Goal: Task Accomplishment & Management: Use online tool/utility

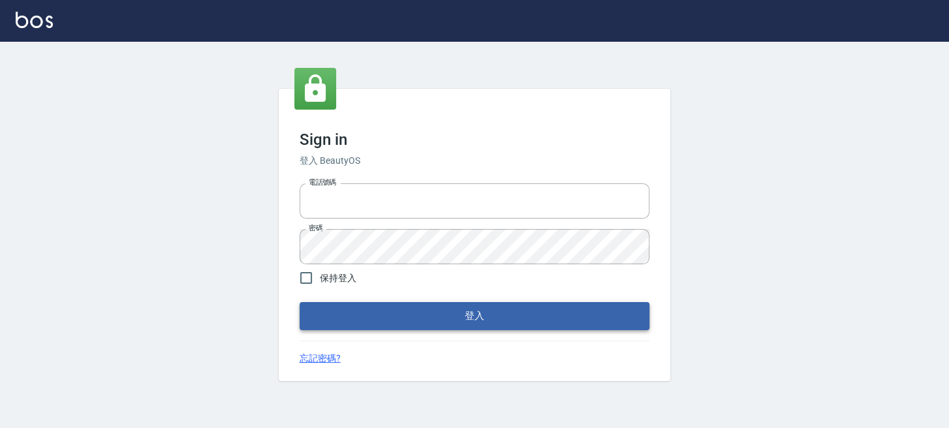
type input "0289832082"
click at [427, 304] on button "登入" at bounding box center [475, 315] width 350 height 27
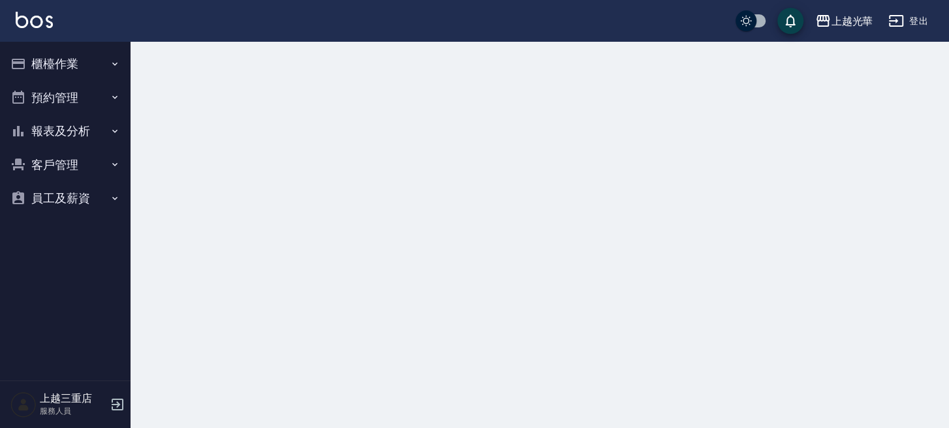
click at [88, 65] on button "櫃檯作業" at bounding box center [65, 64] width 120 height 34
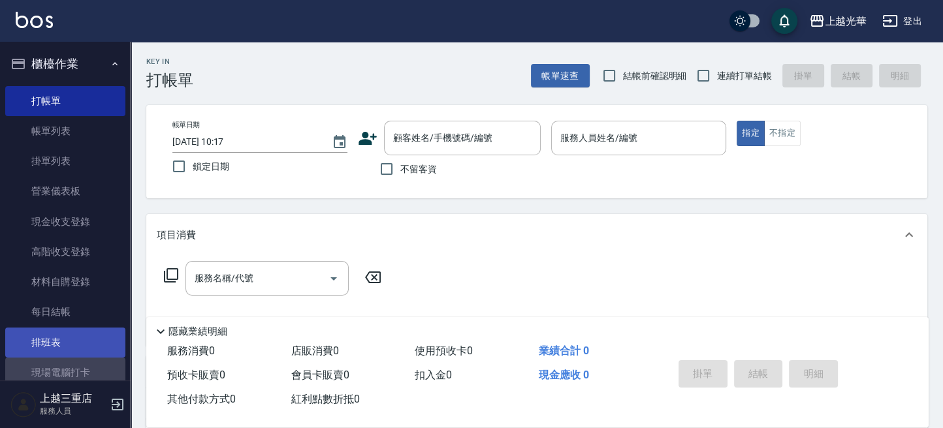
click at [99, 358] on link "現場電腦打卡" at bounding box center [65, 373] width 120 height 30
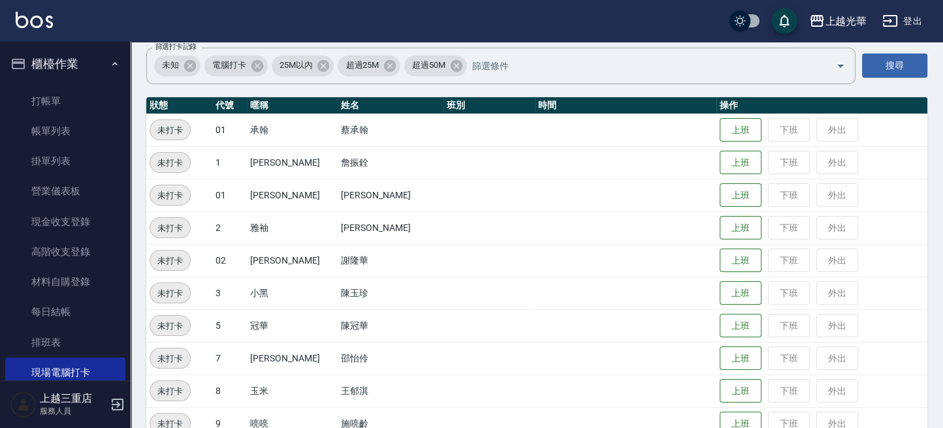
scroll to position [174, 0]
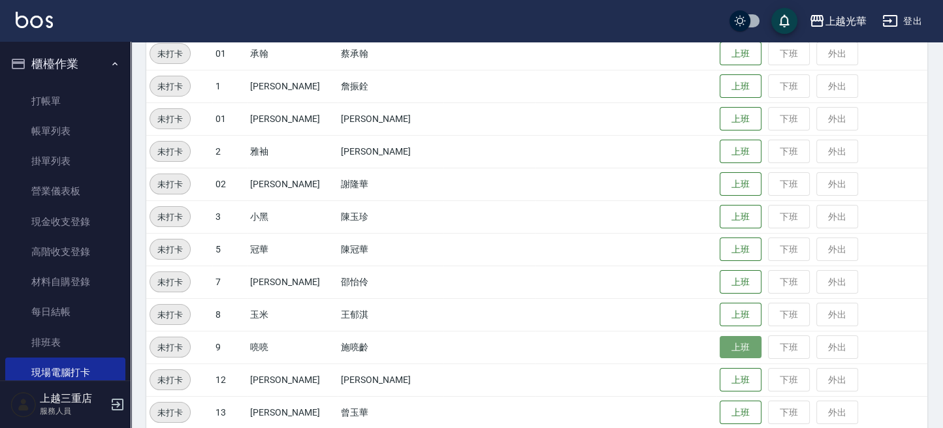
click at [719, 348] on button "上班" at bounding box center [740, 347] width 42 height 23
